Goal: Register for event/course

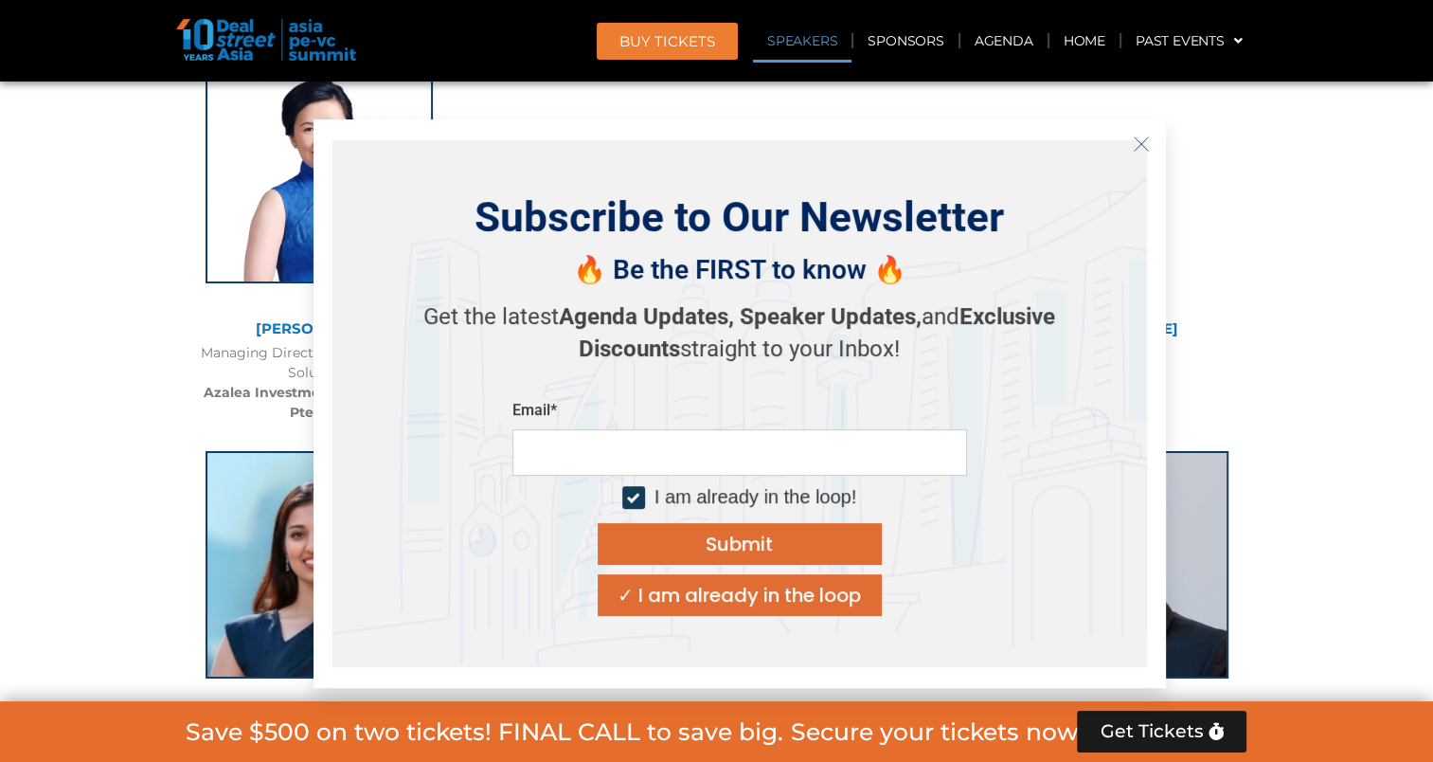
scroll to position [6455, 0]
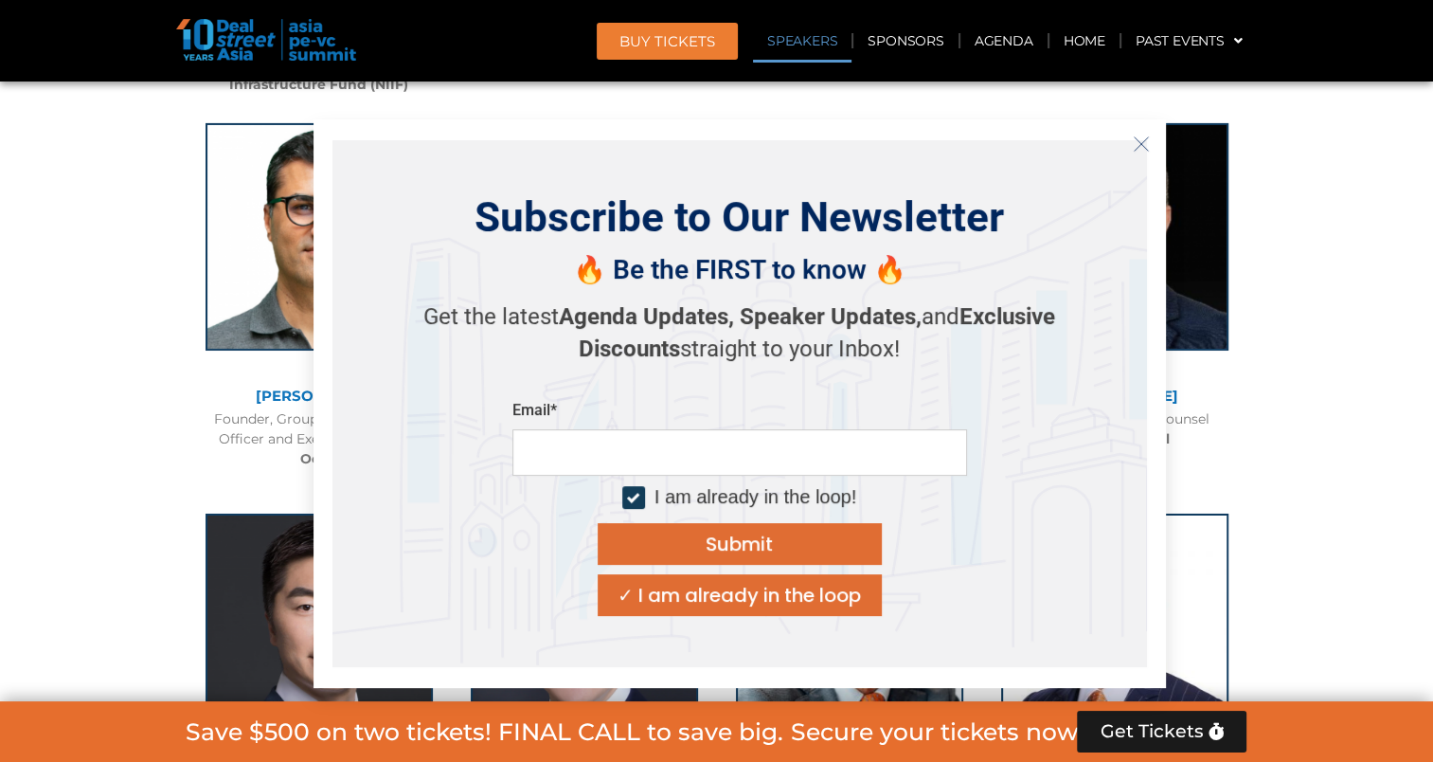
click at [777, 594] on div "✓ I am already in the loop" at bounding box center [739, 594] width 243 height 19
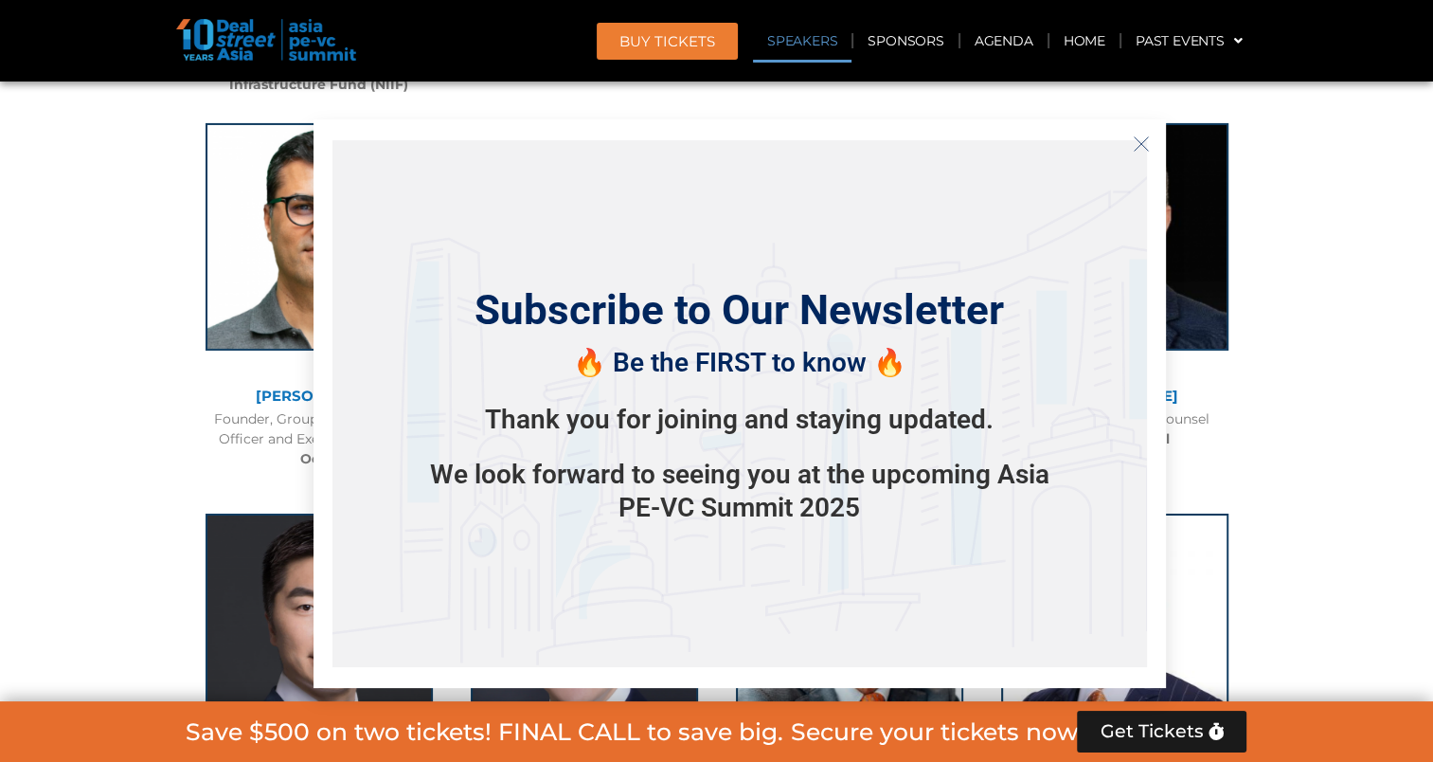
click at [1146, 152] on button "Close" at bounding box center [1141, 144] width 30 height 30
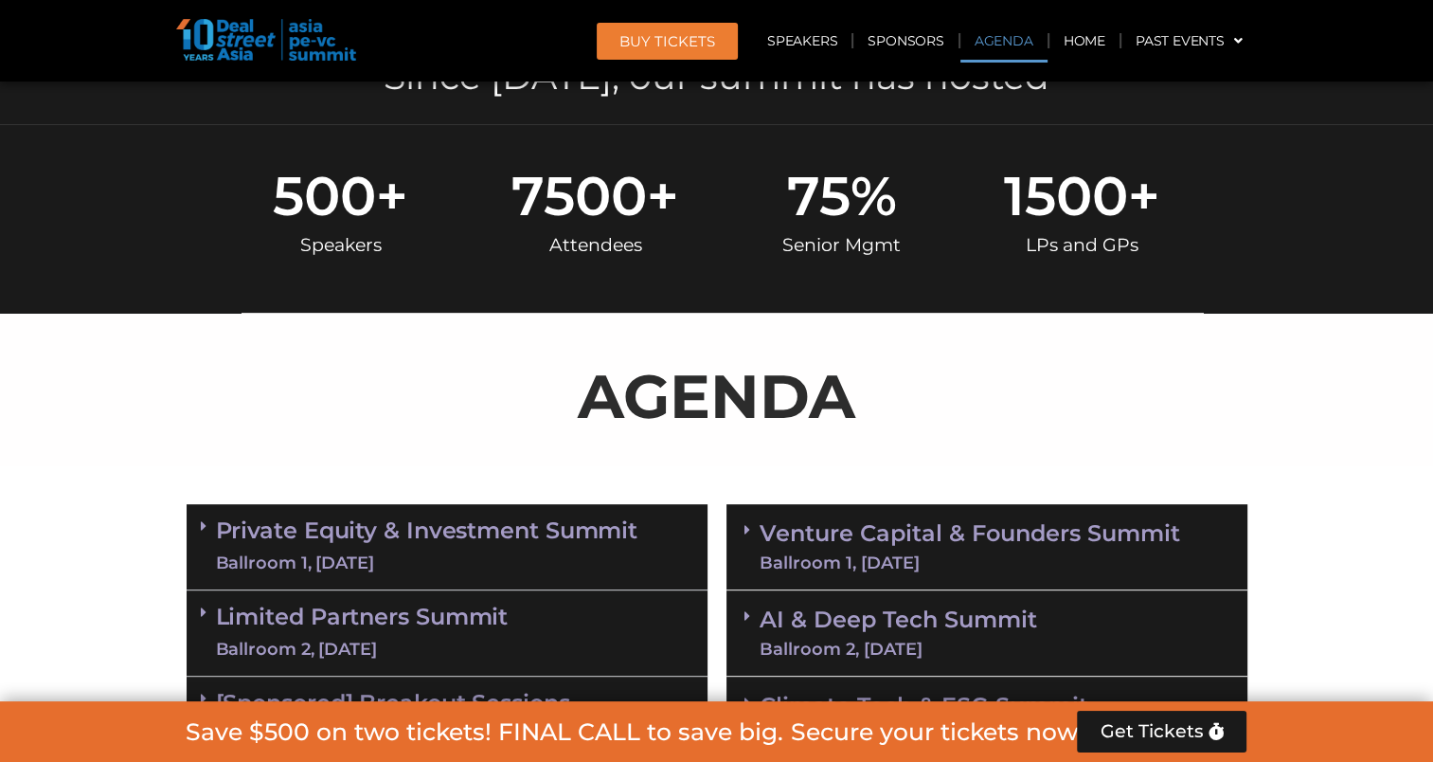
scroll to position [1042, 0]
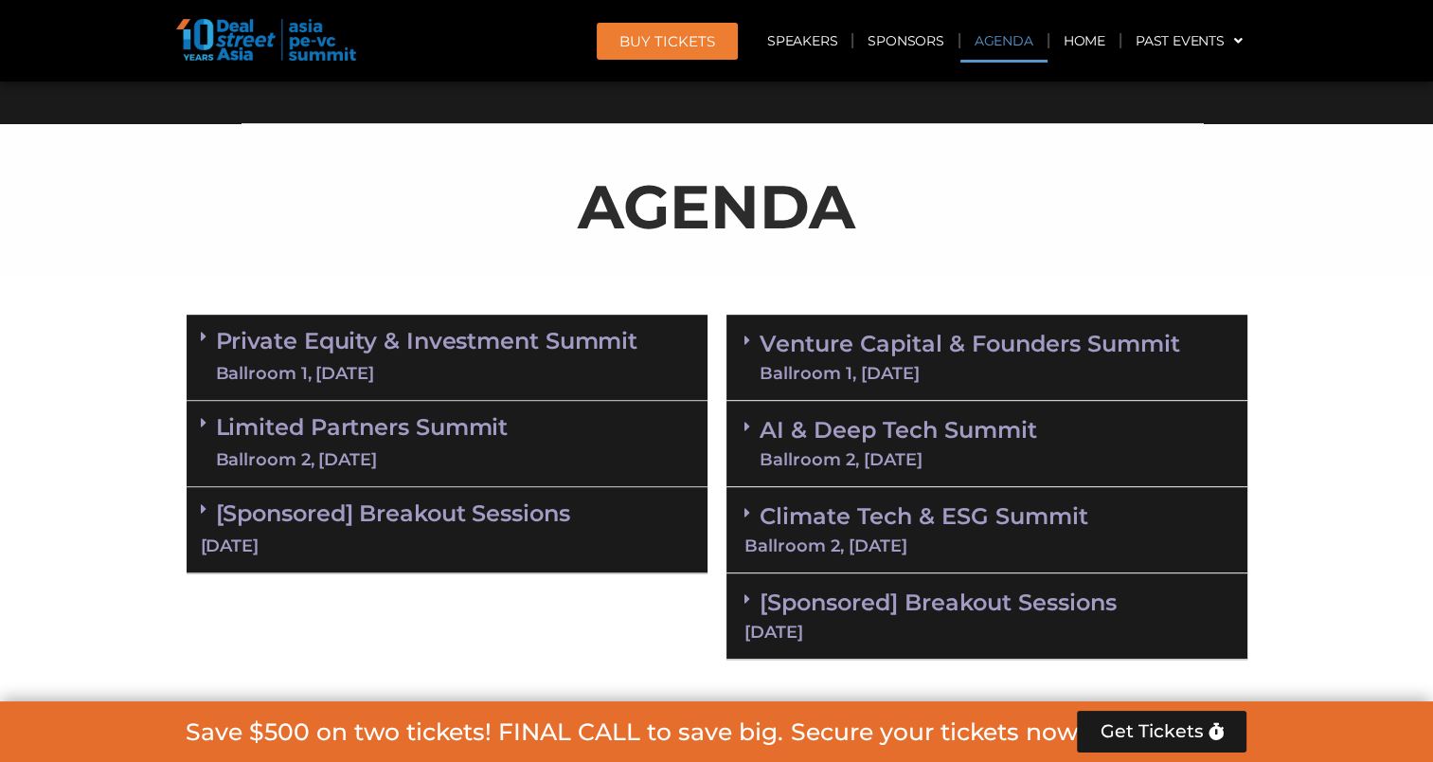
click at [743, 422] on div "AI & Deep Tech Summit Ballroom 2, 11 Sept" at bounding box center [987, 444] width 521 height 86
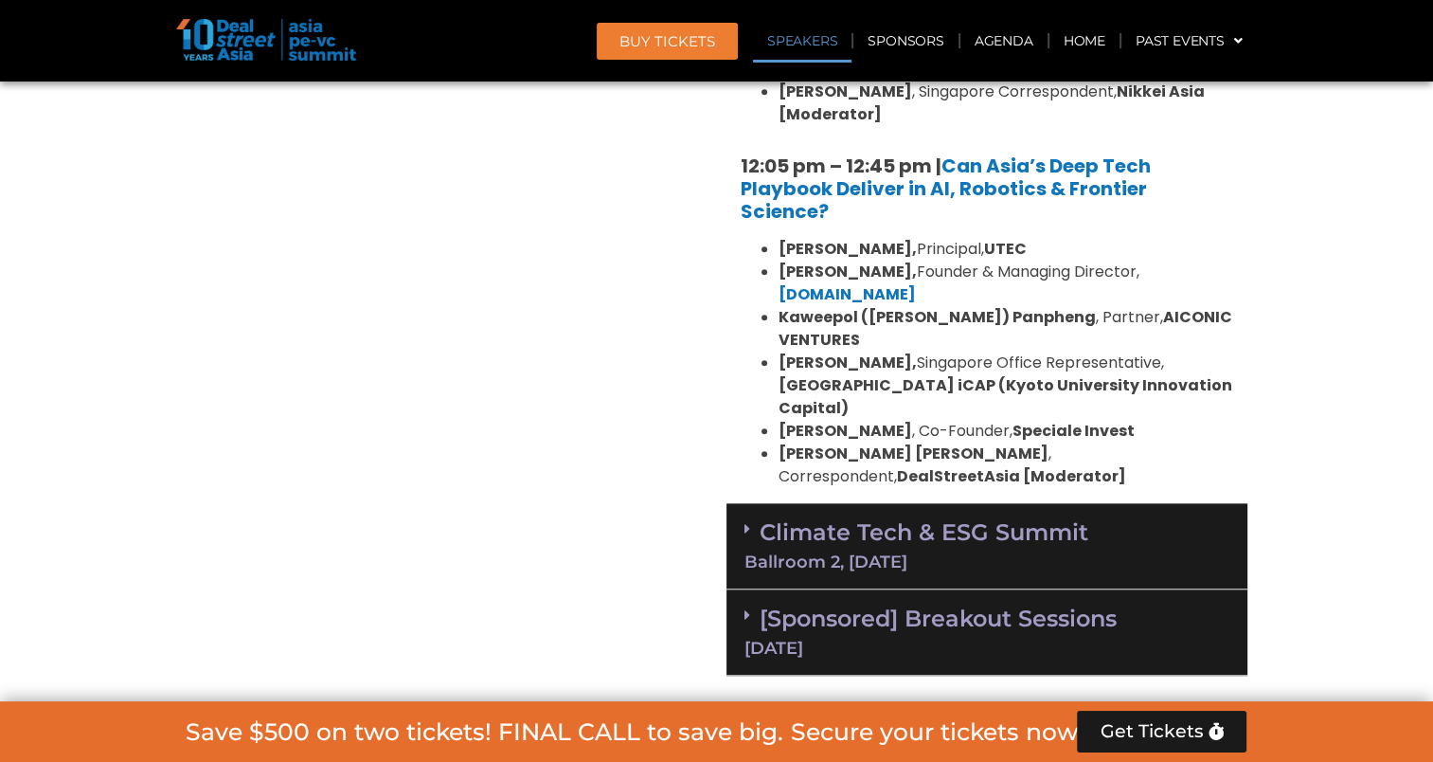
scroll to position [2084, 0]
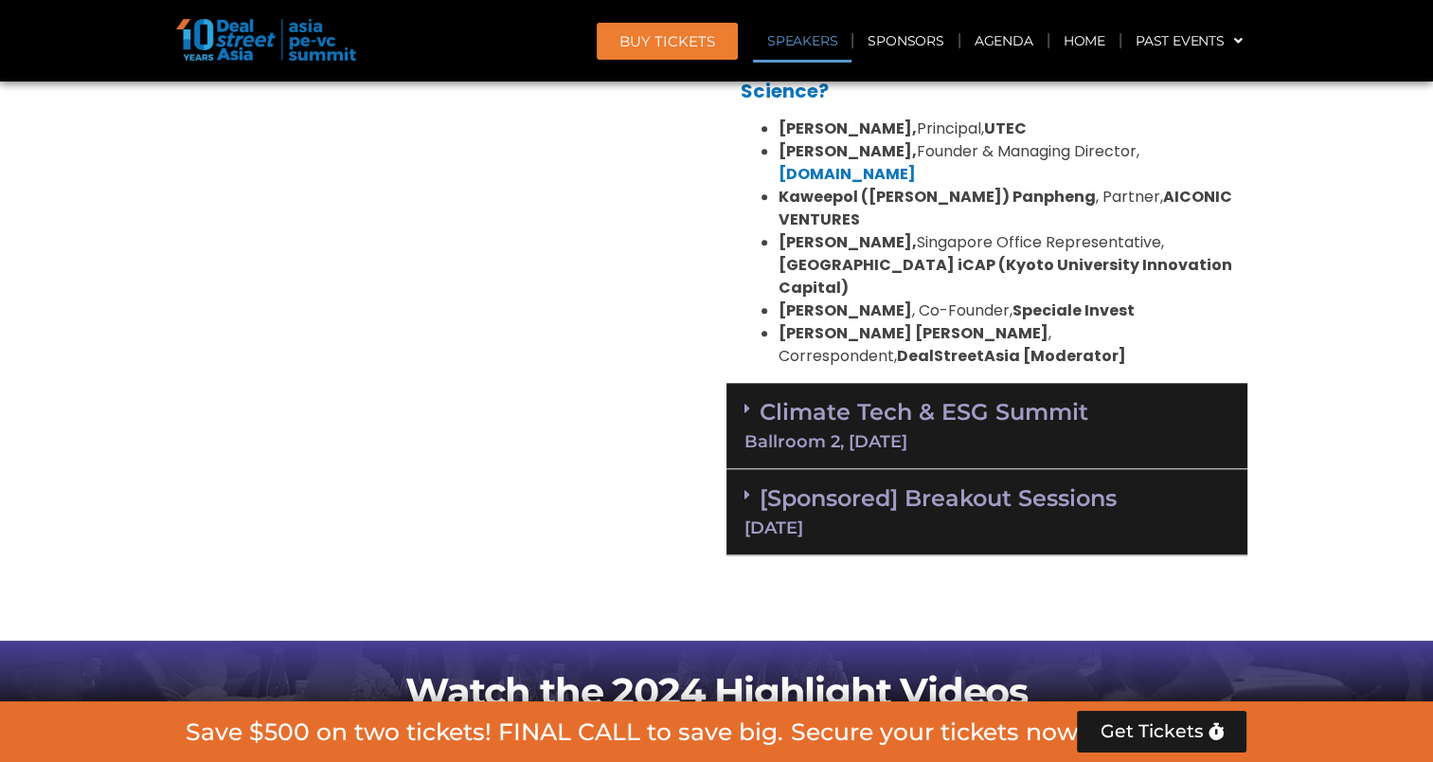
click at [743, 383] on div "Climate Tech & ESG Summit Ballroom 2, 11 Sept" at bounding box center [987, 426] width 521 height 86
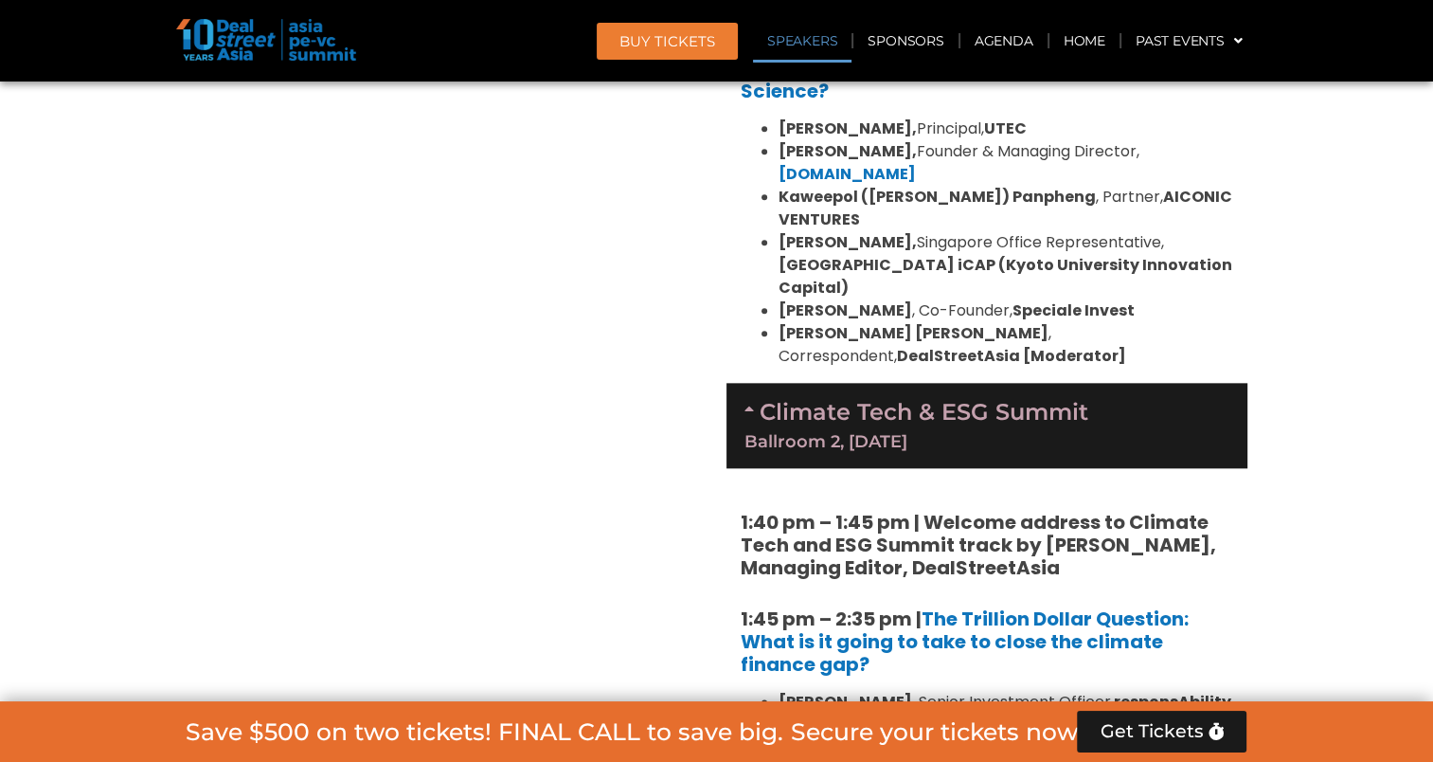
click at [739, 383] on div "Climate Tech & ESG Summit Ballroom 2, 11 Sept" at bounding box center [987, 425] width 521 height 85
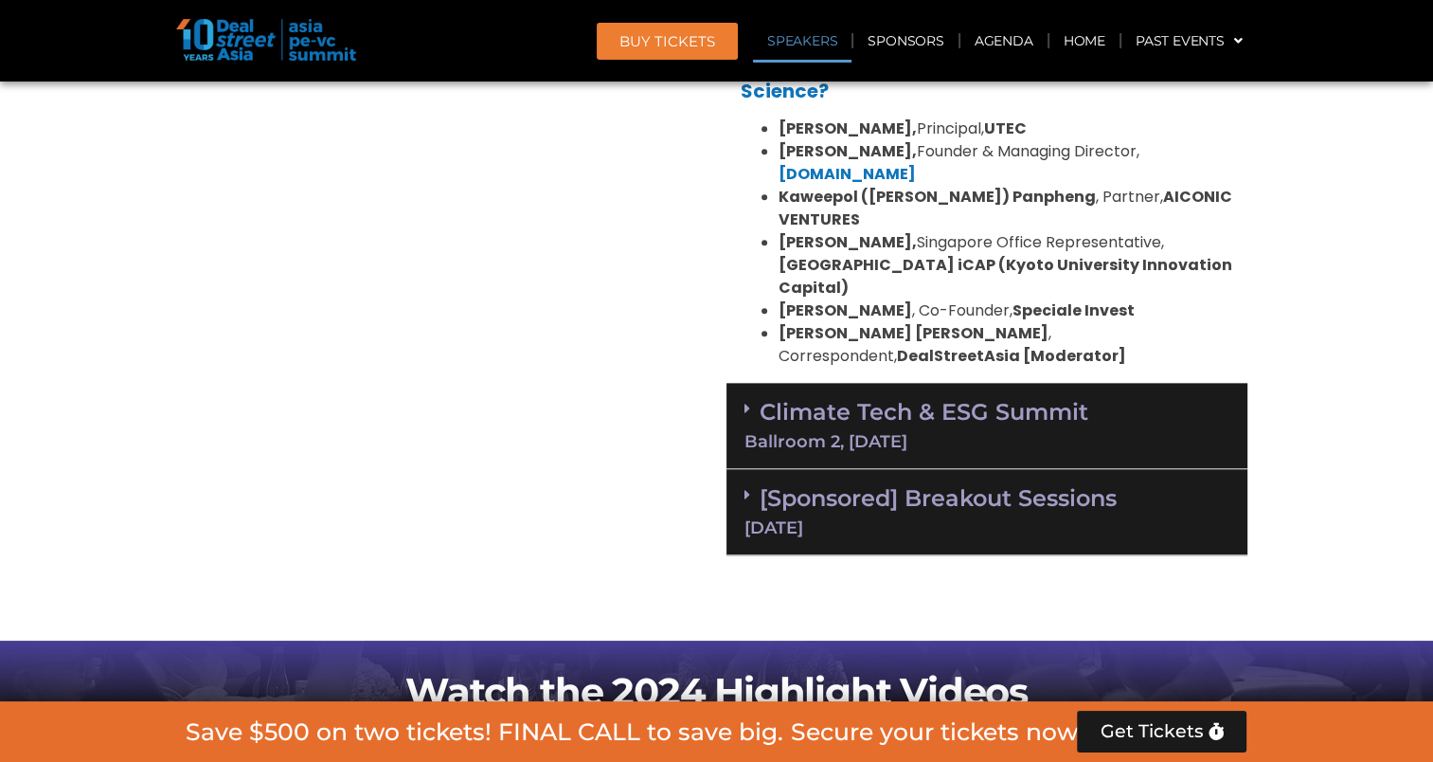
click at [745, 487] on icon at bounding box center [748, 494] width 6 height 15
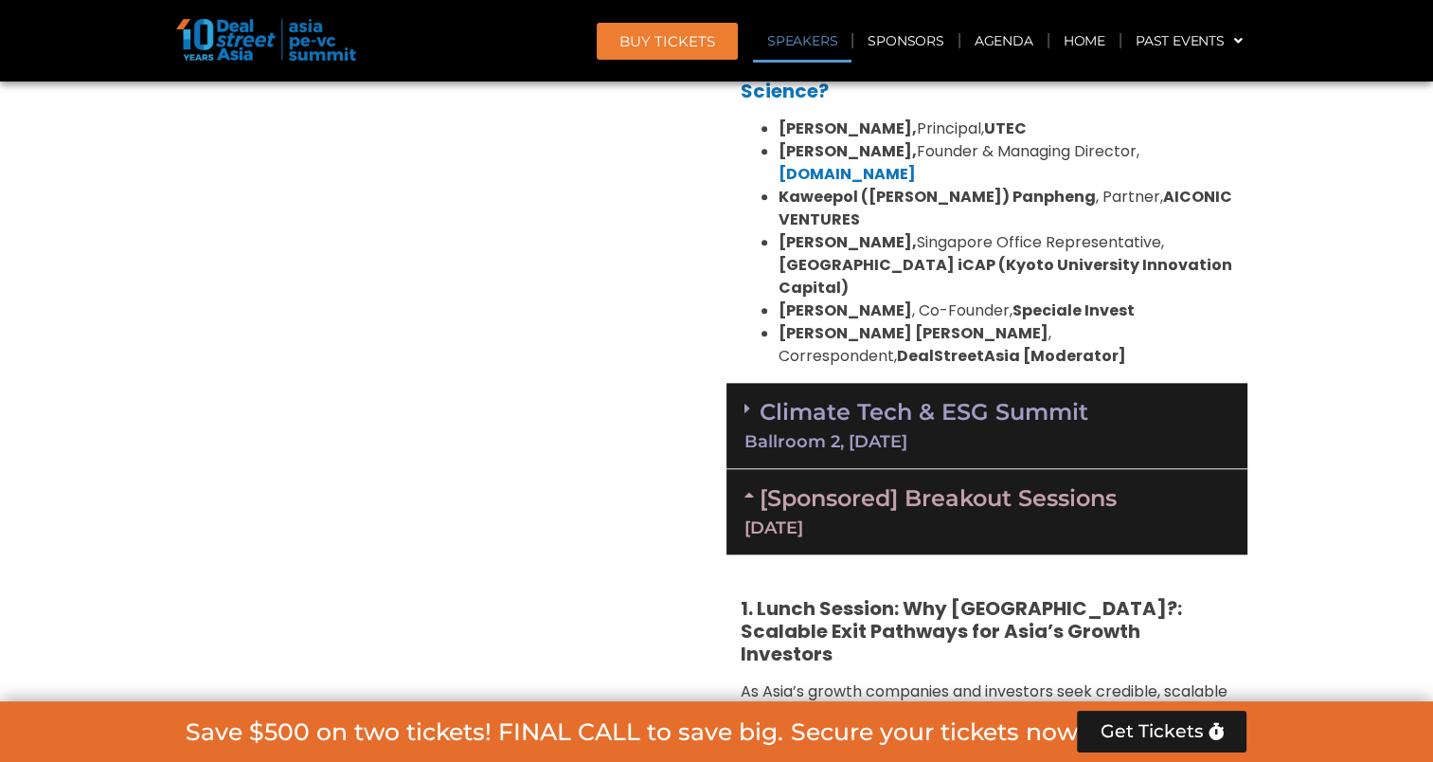
click at [1001, 383] on div "Climate Tech & ESG Summit Ballroom 2, 11 Sept" at bounding box center [987, 426] width 521 height 86
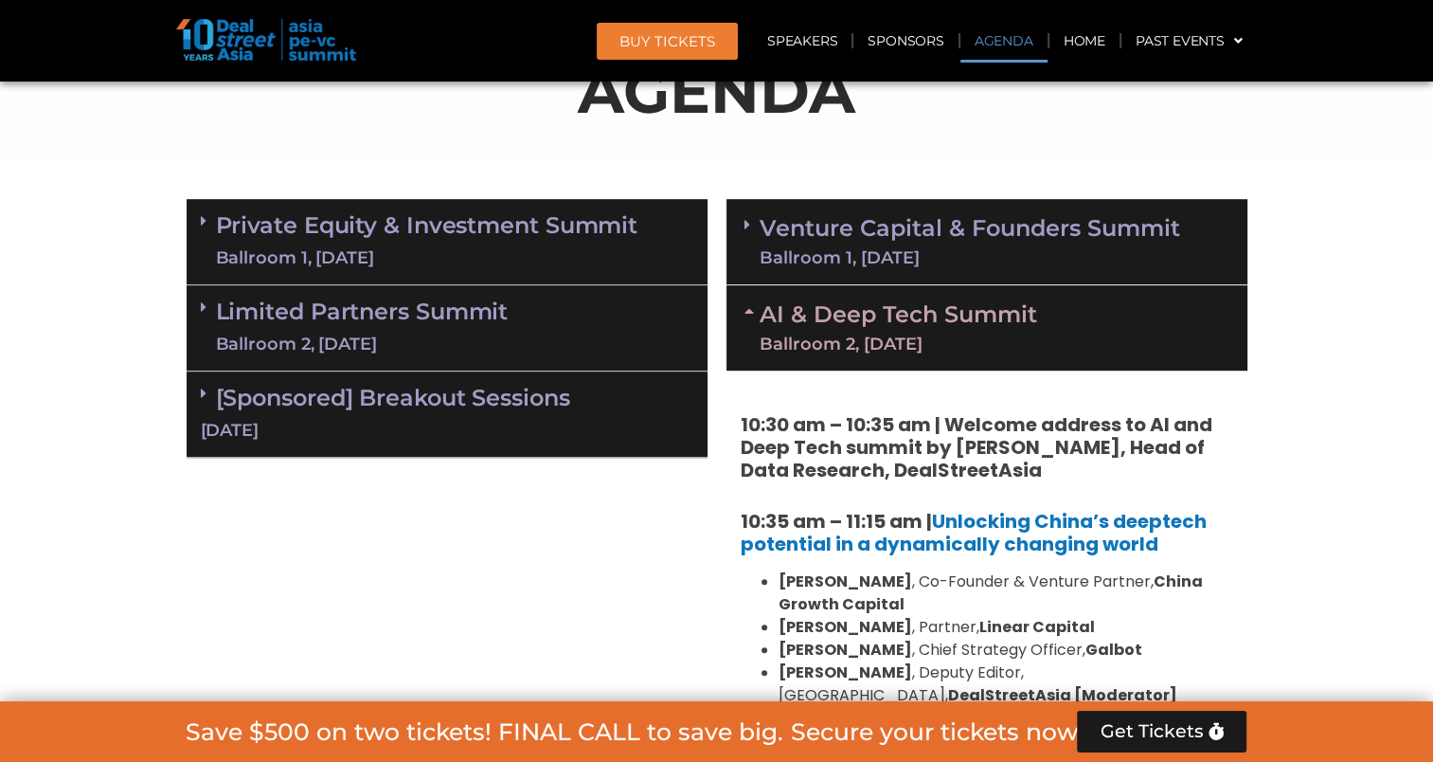
scroll to position [1042, 0]
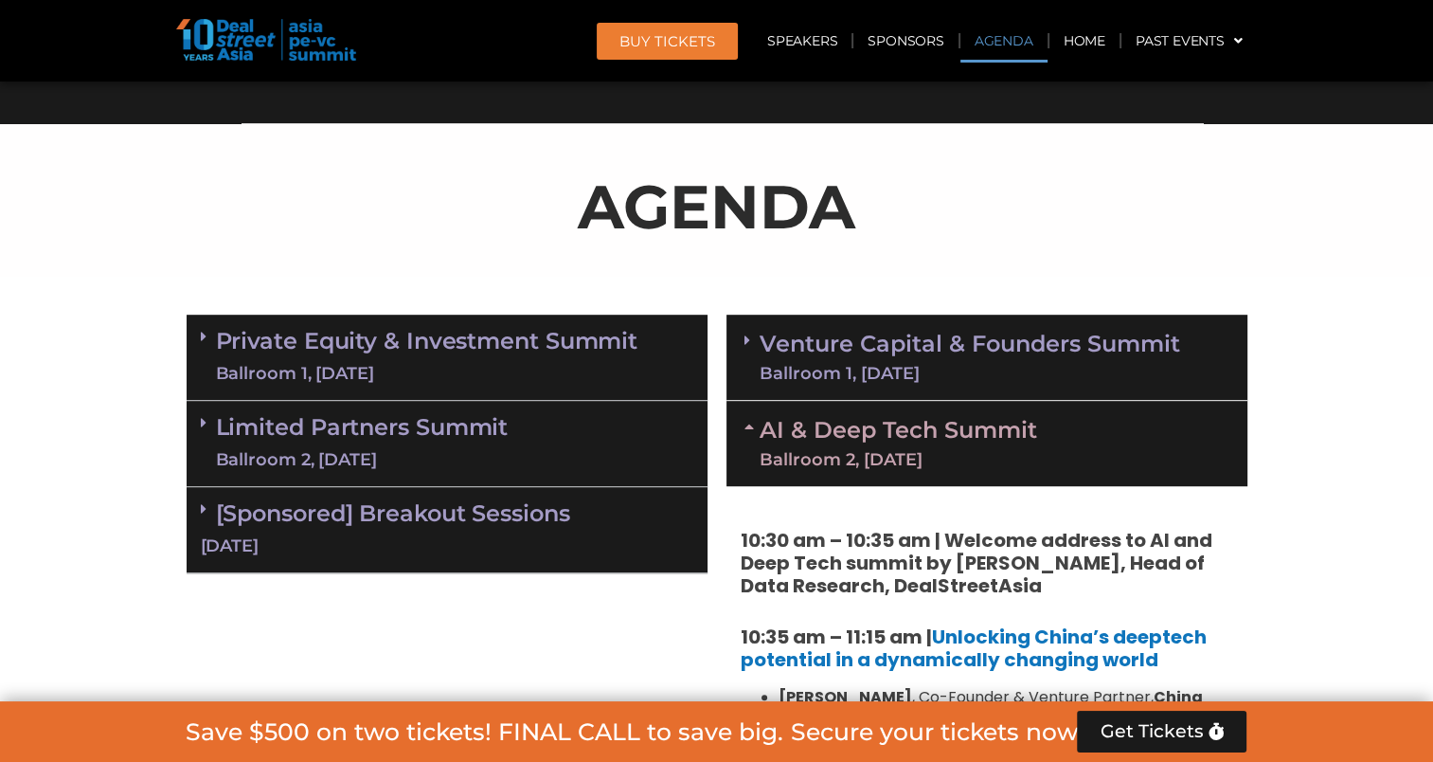
click at [940, 349] on link "Venture Capital & Founders​ Summit Ballroom 1, 11 Sept" at bounding box center [970, 356] width 421 height 49
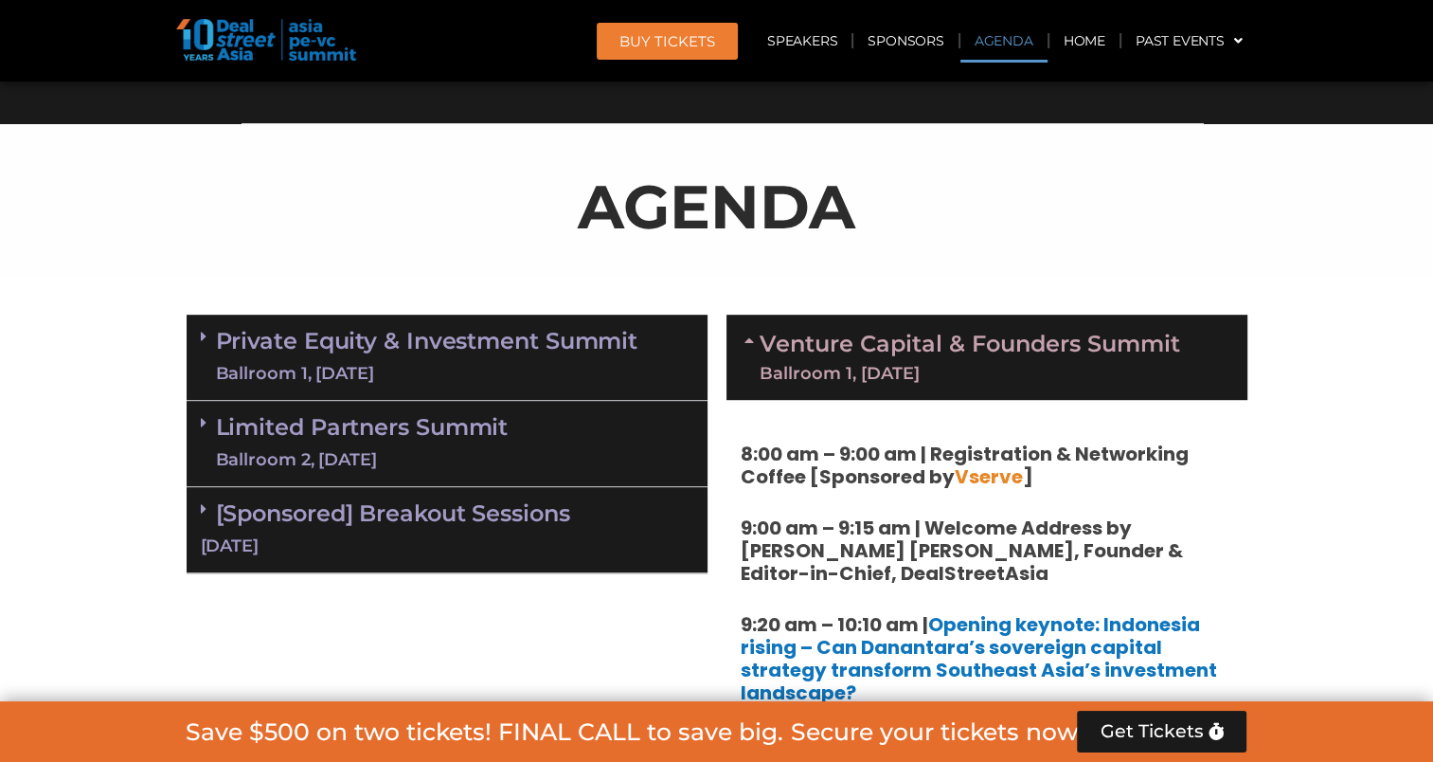
click at [515, 345] on link "Private Equity & Investment Summit Ballroom 1, 10 Sept" at bounding box center [427, 357] width 422 height 57
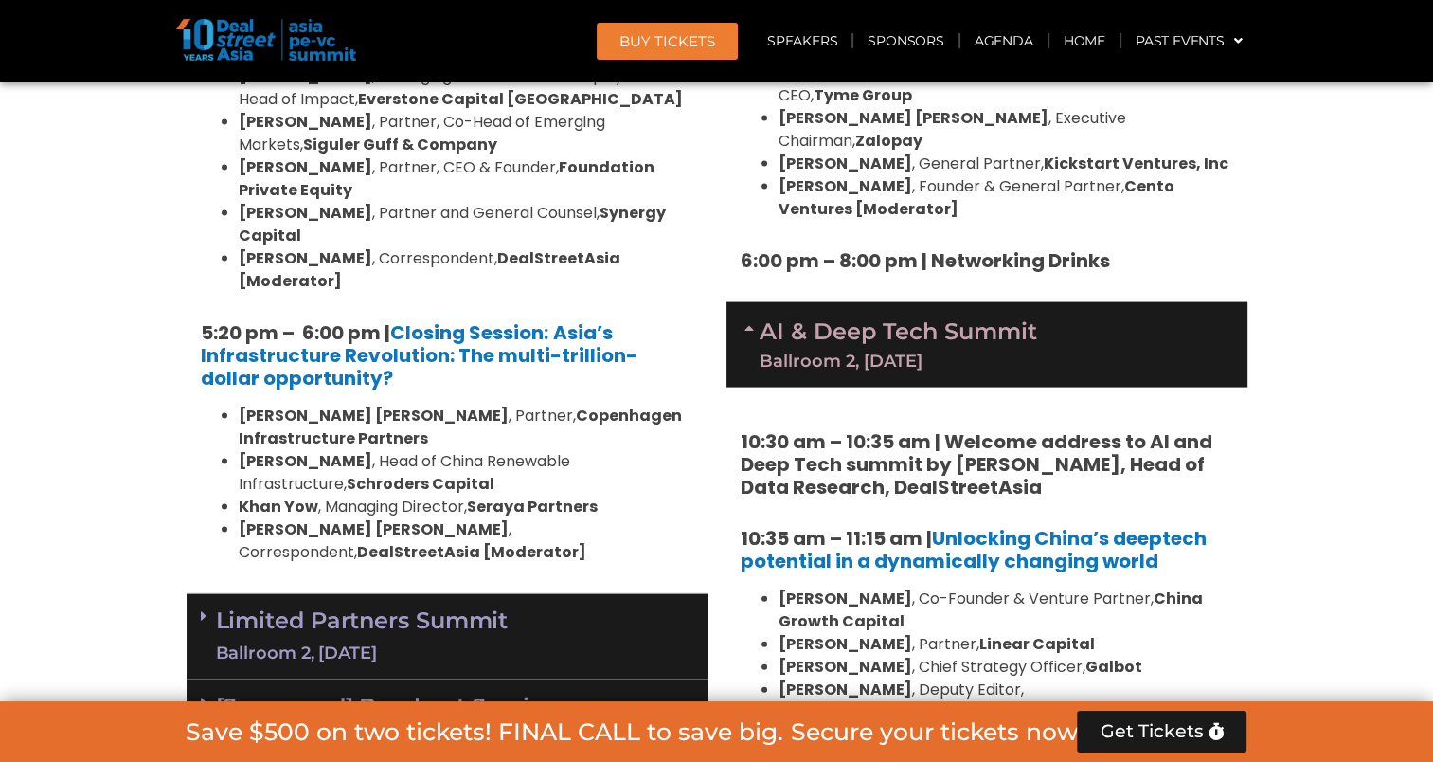
click at [546, 594] on div "Limited Partners Summit Ballroom 2, 10 Sept" at bounding box center [447, 637] width 521 height 86
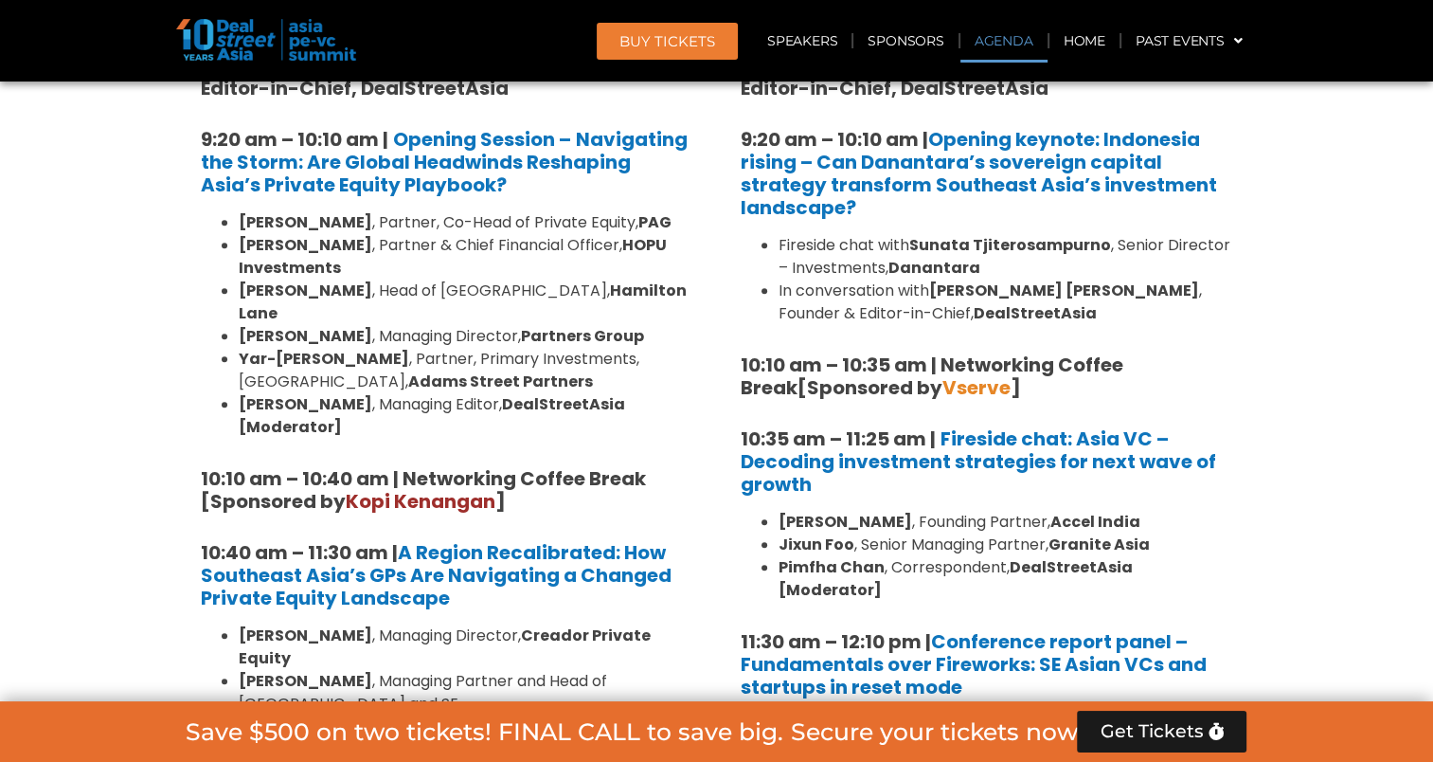
scroll to position [1430, 0]
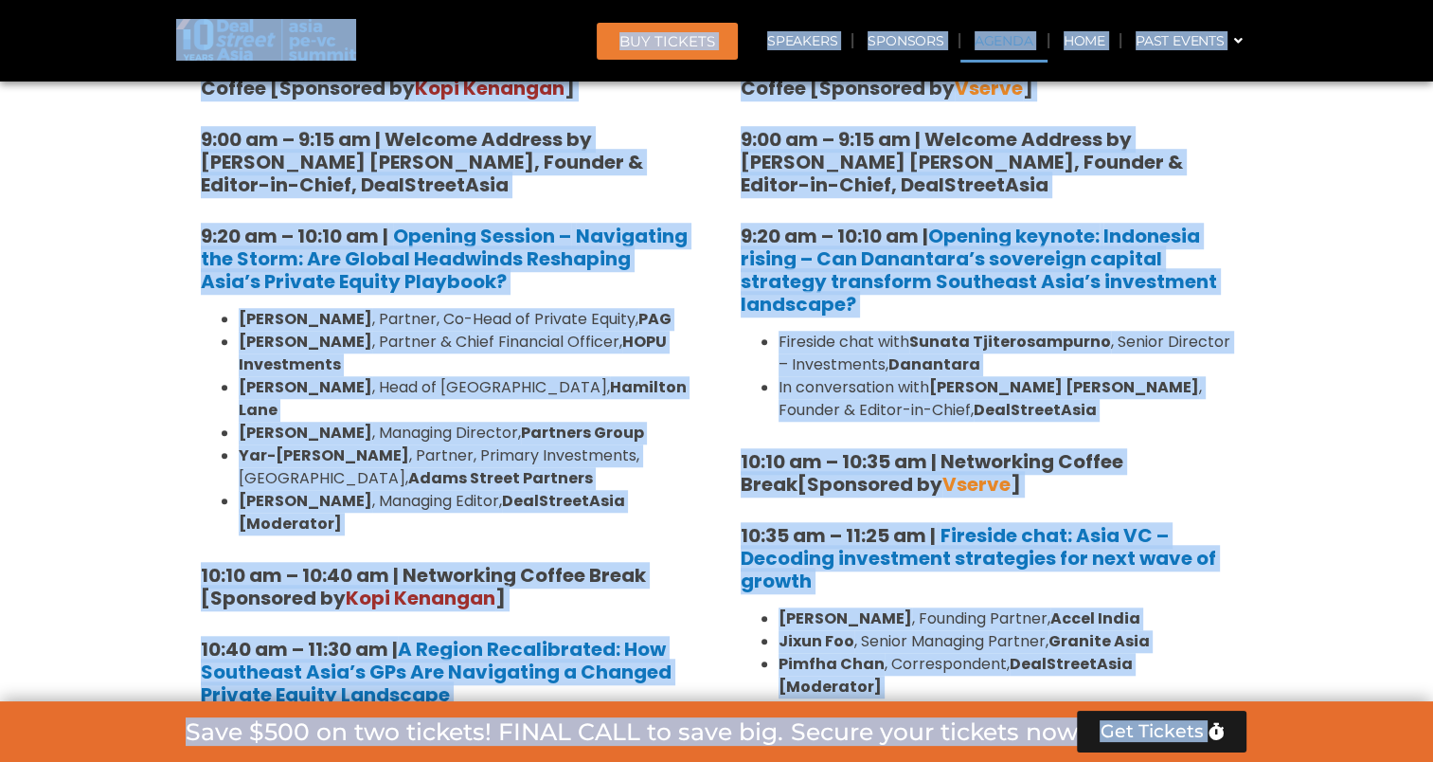
copy body "Skip to content BUY Tickets Speakers Sponsors Agenda Home Past Events JKT 2025 …"
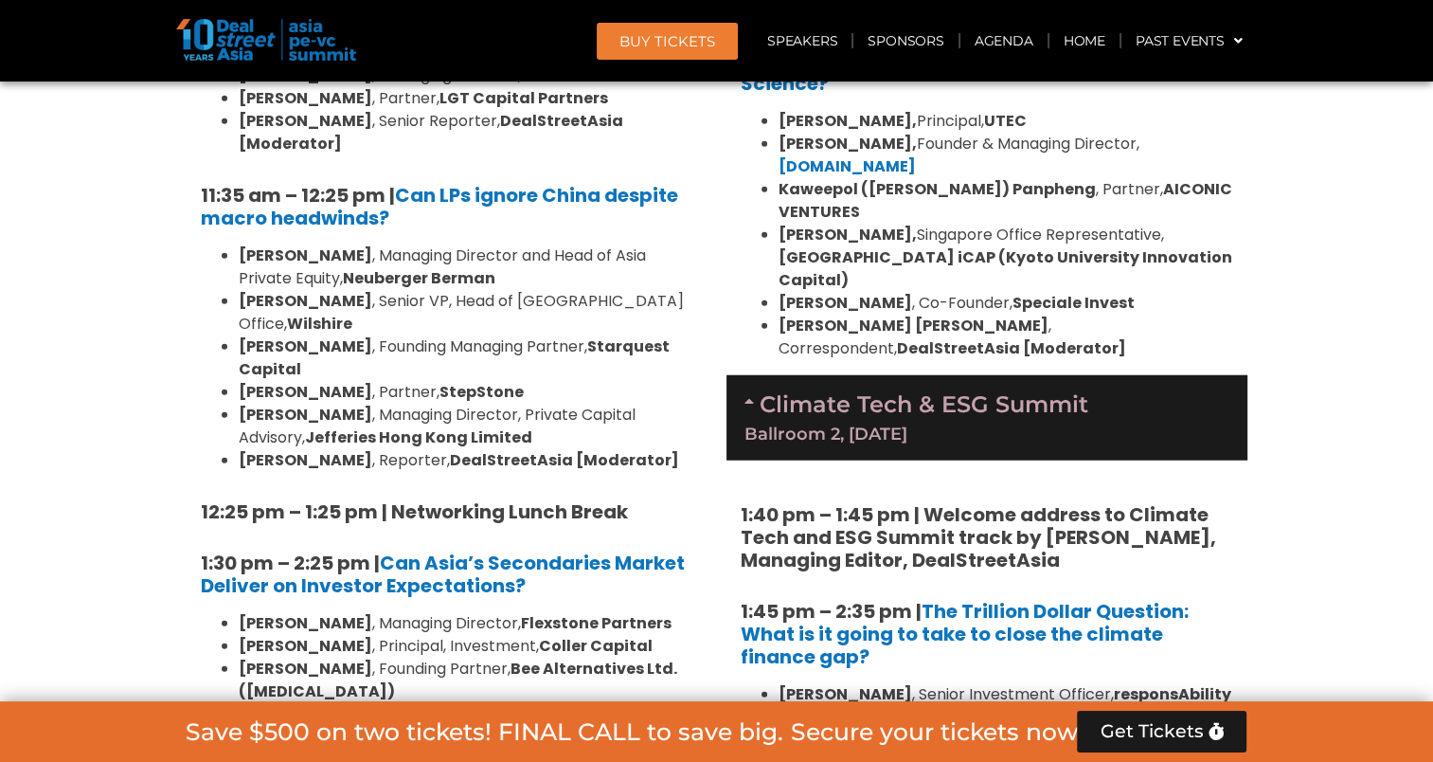
scroll to position [4841, 0]
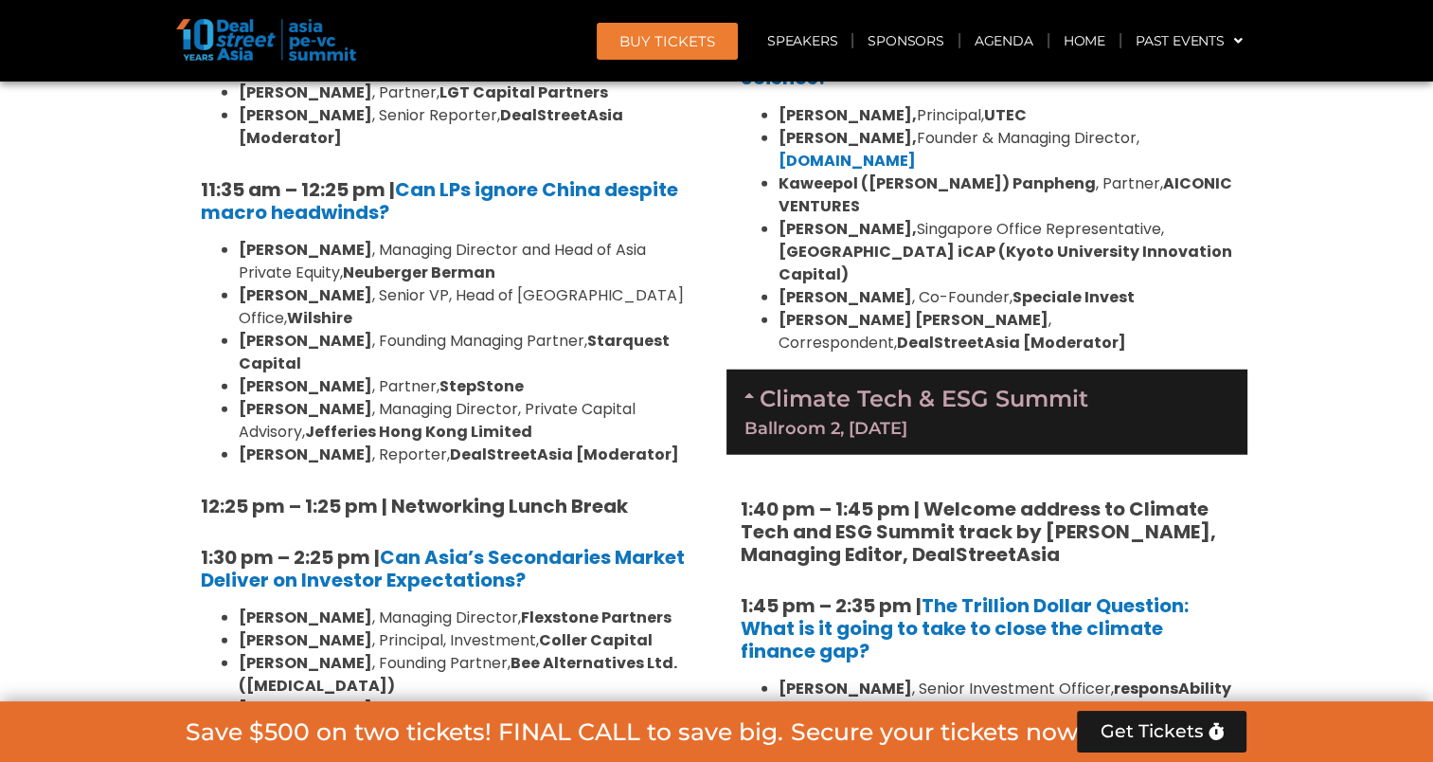
click at [801, 385] on link "Climate Tech & ESG Summit Ballroom 2, 11 Sept" at bounding box center [987, 411] width 485 height 52
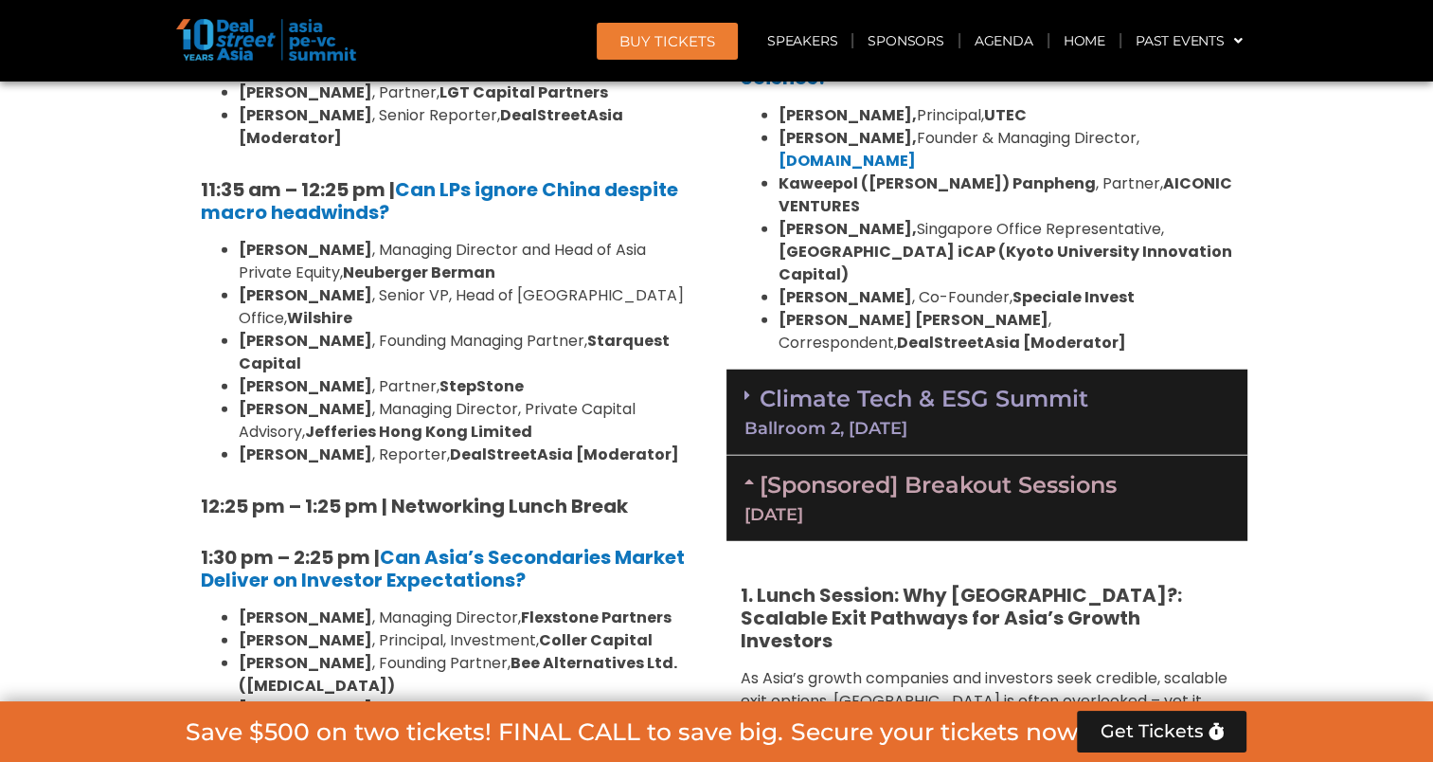
click at [801, 385] on link "Climate Tech & ESG Summit Ballroom 2, 11 Sept" at bounding box center [987, 411] width 485 height 52
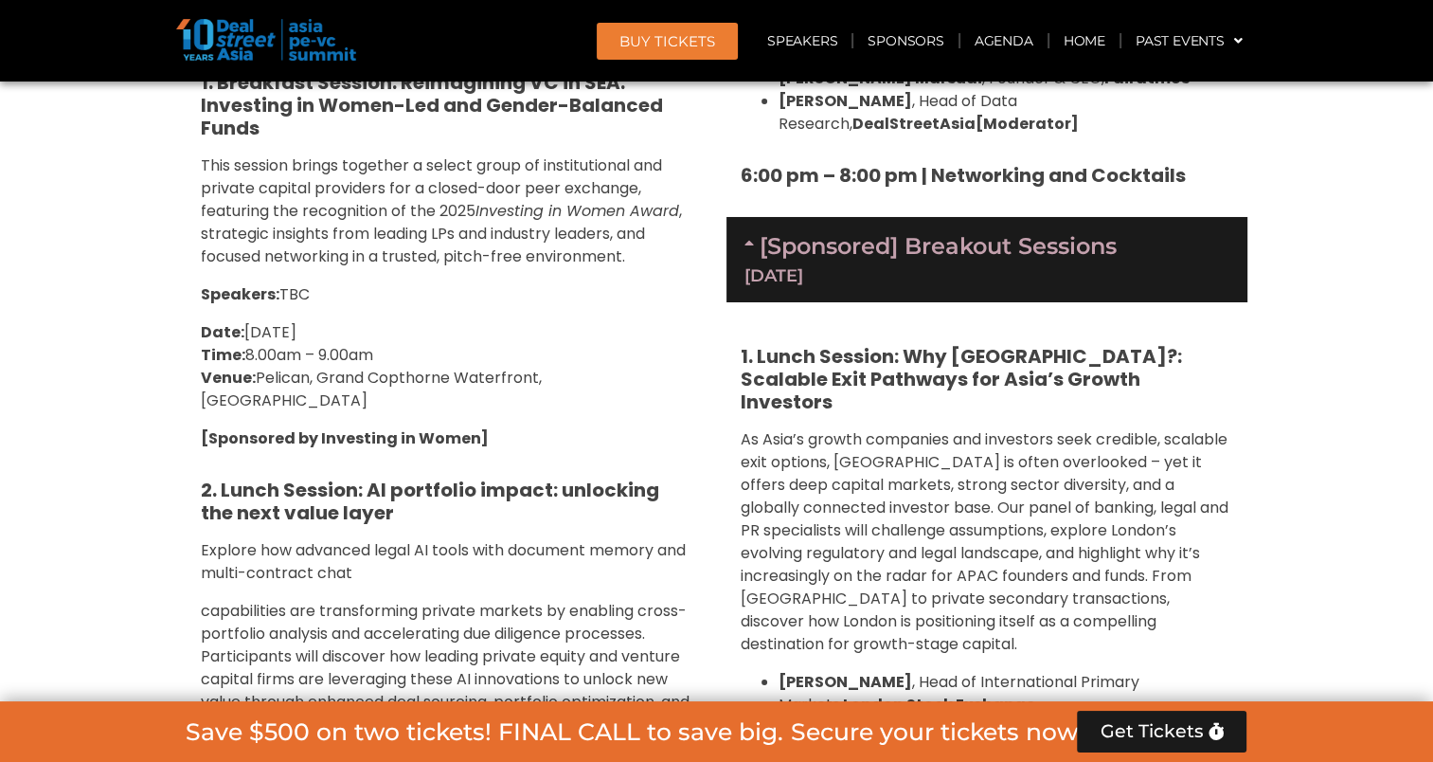
scroll to position [6735, 0]
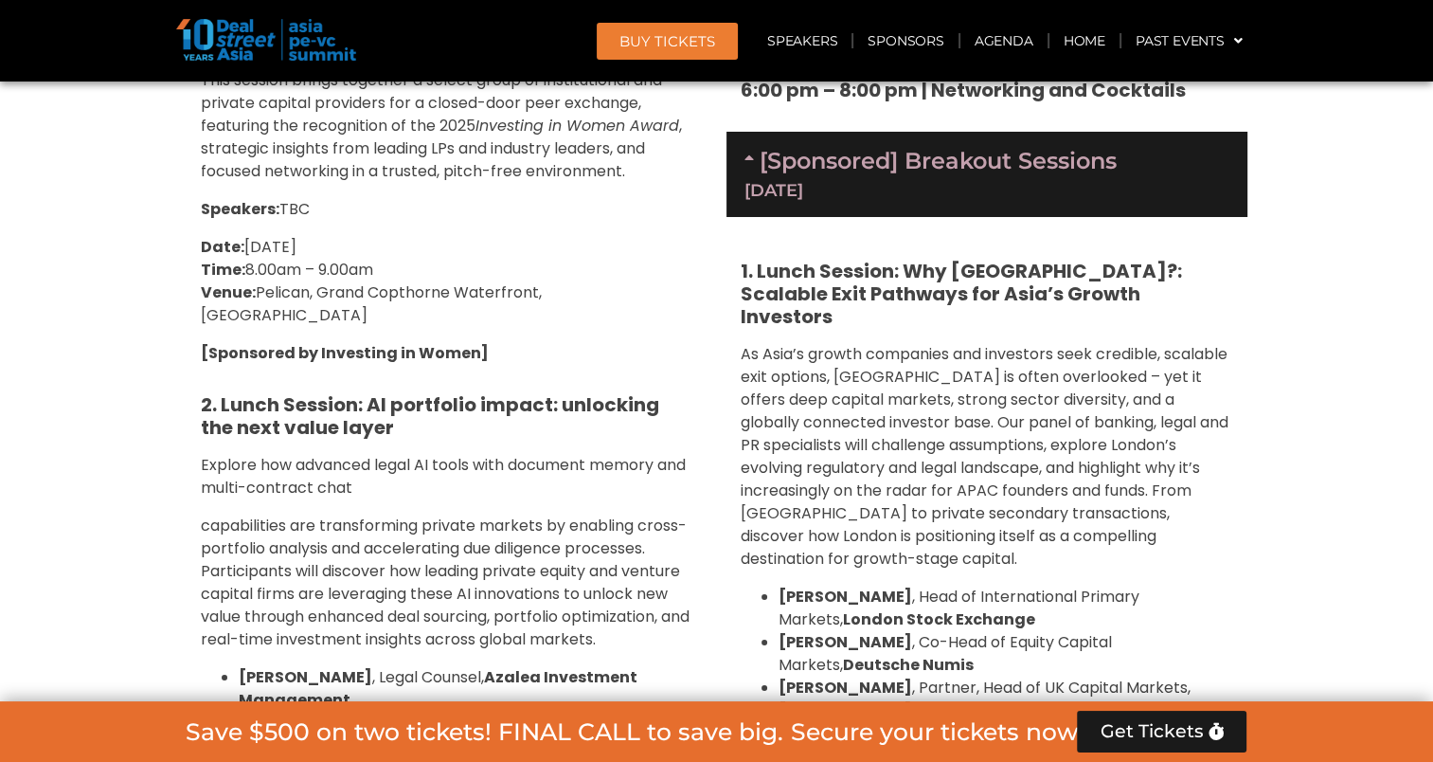
drag, startPoint x: 1162, startPoint y: 346, endPoint x: 1163, endPoint y: 417, distance: 71.1
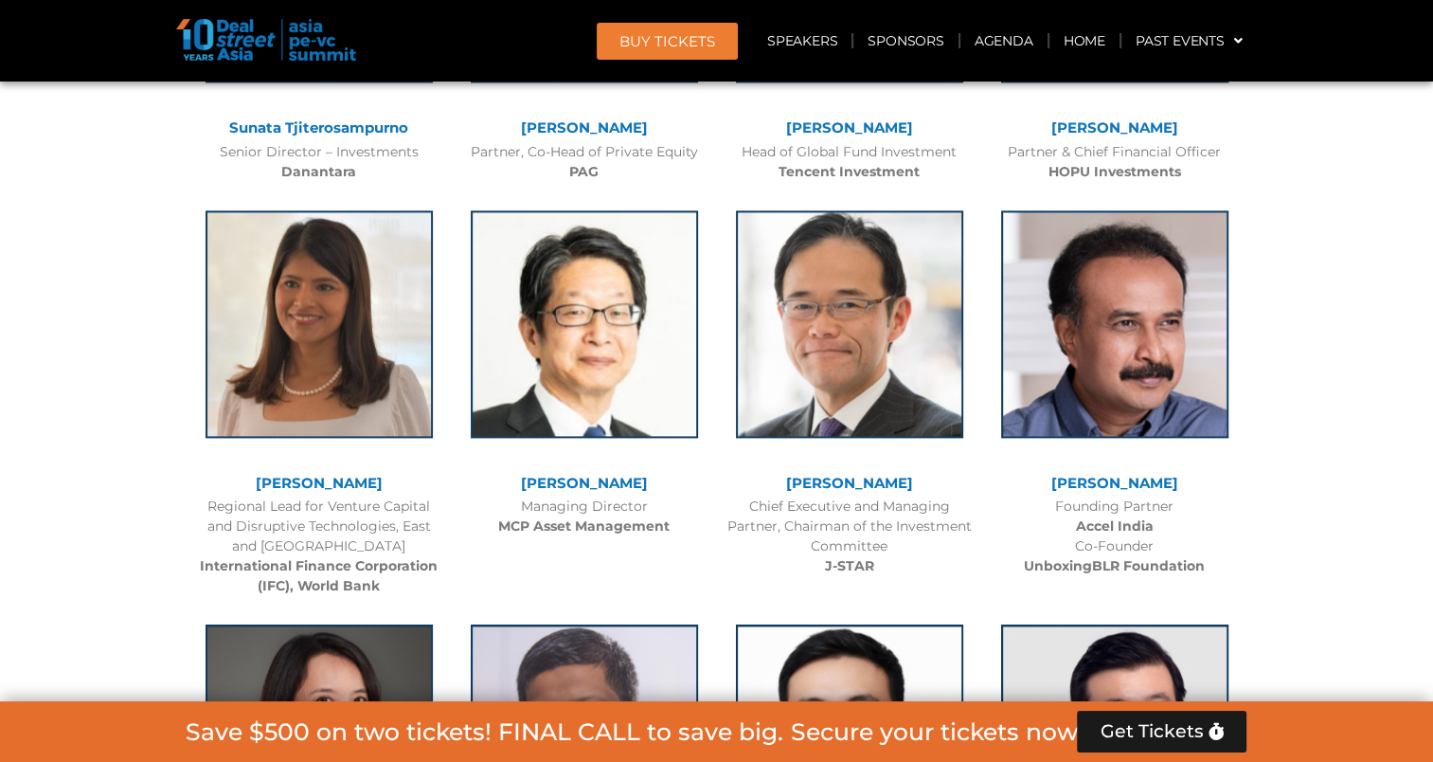
scroll to position [9640, 0]
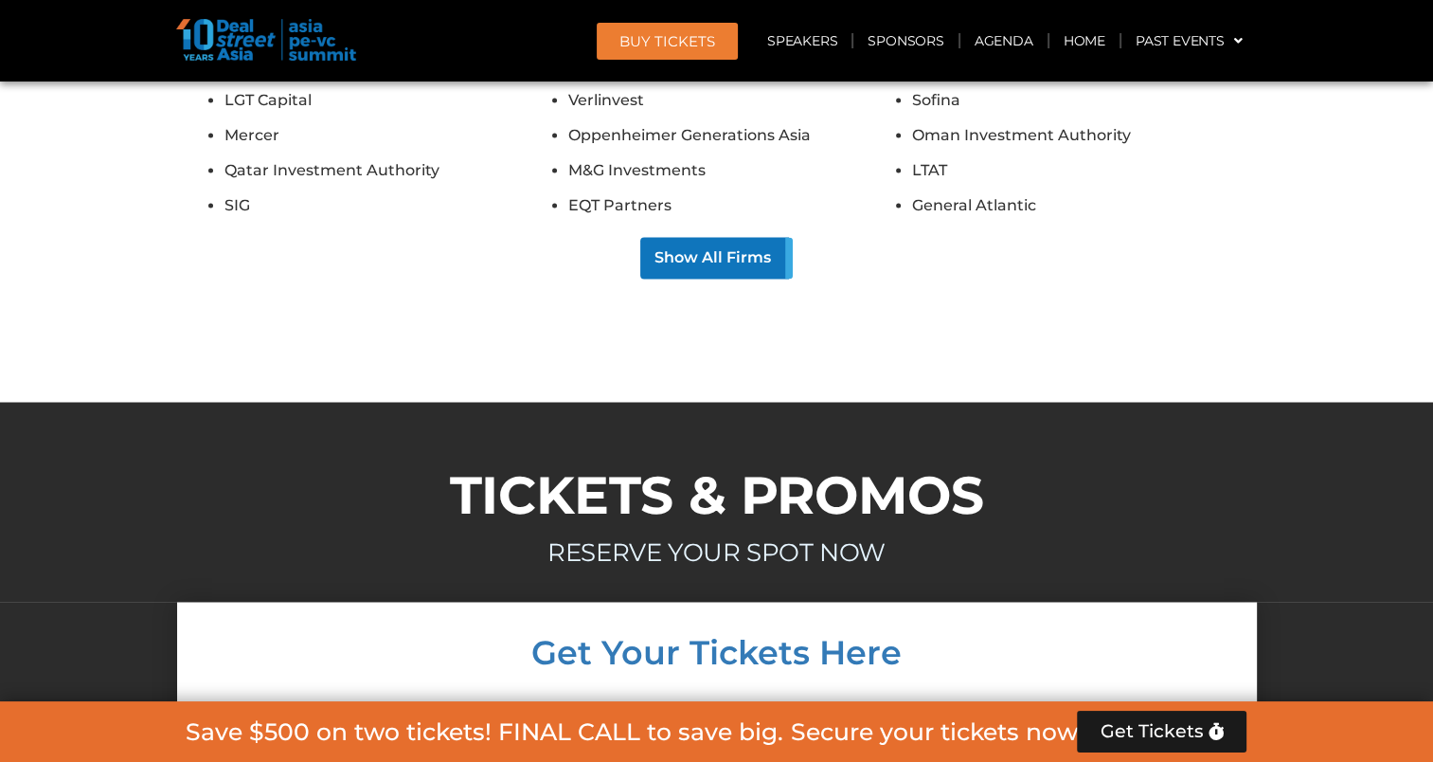
scroll to position [10420, 0]
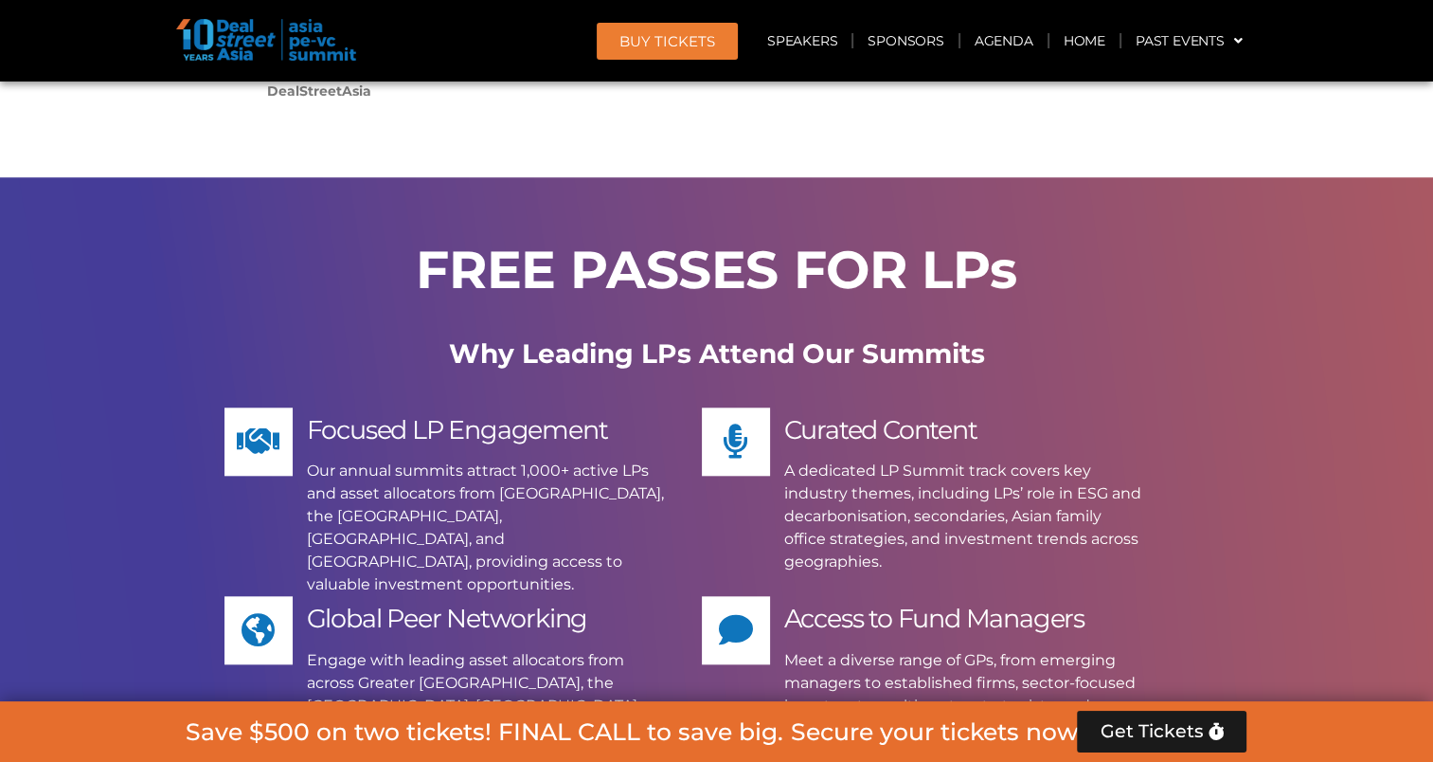
scroll to position [8882, 0]
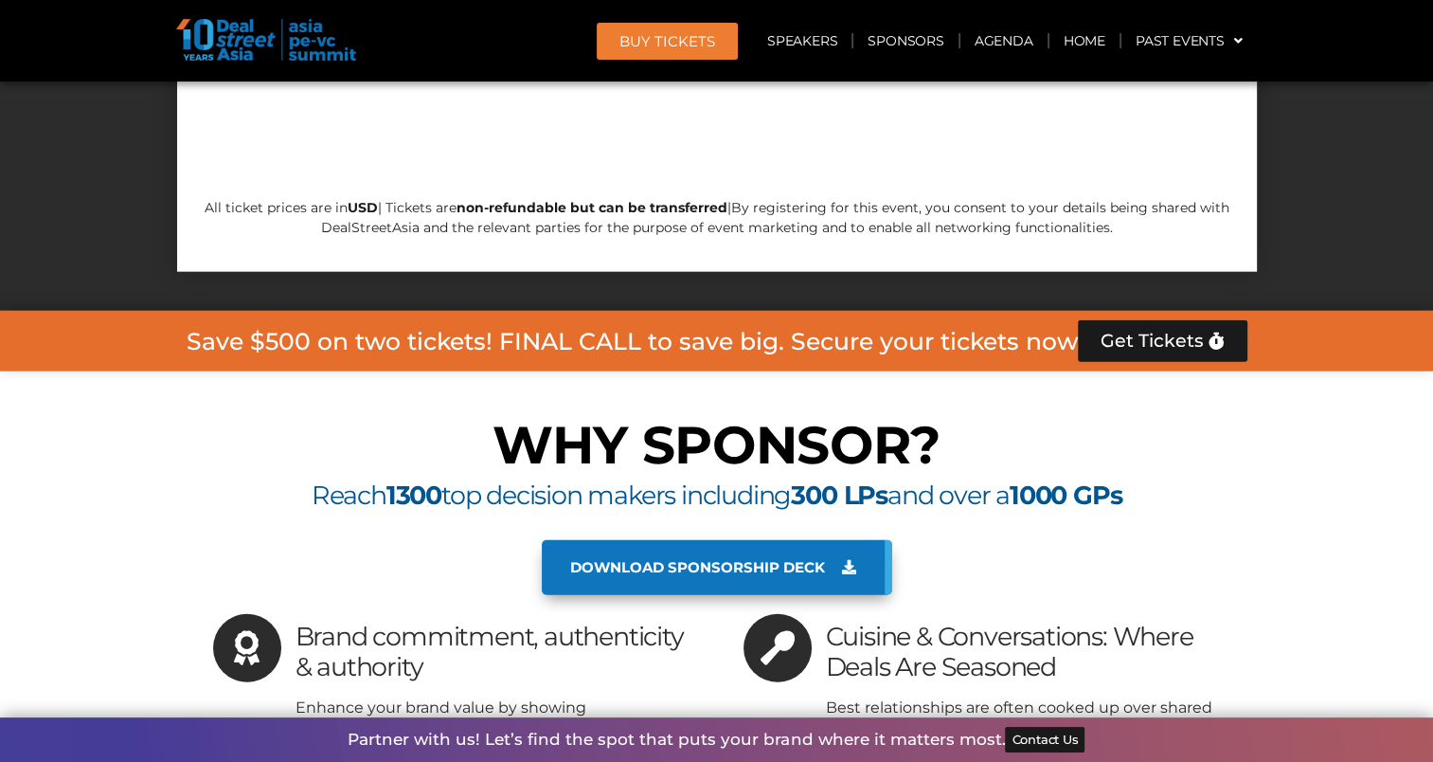
scroll to position [11557, 0]
